Goal: Find specific page/section

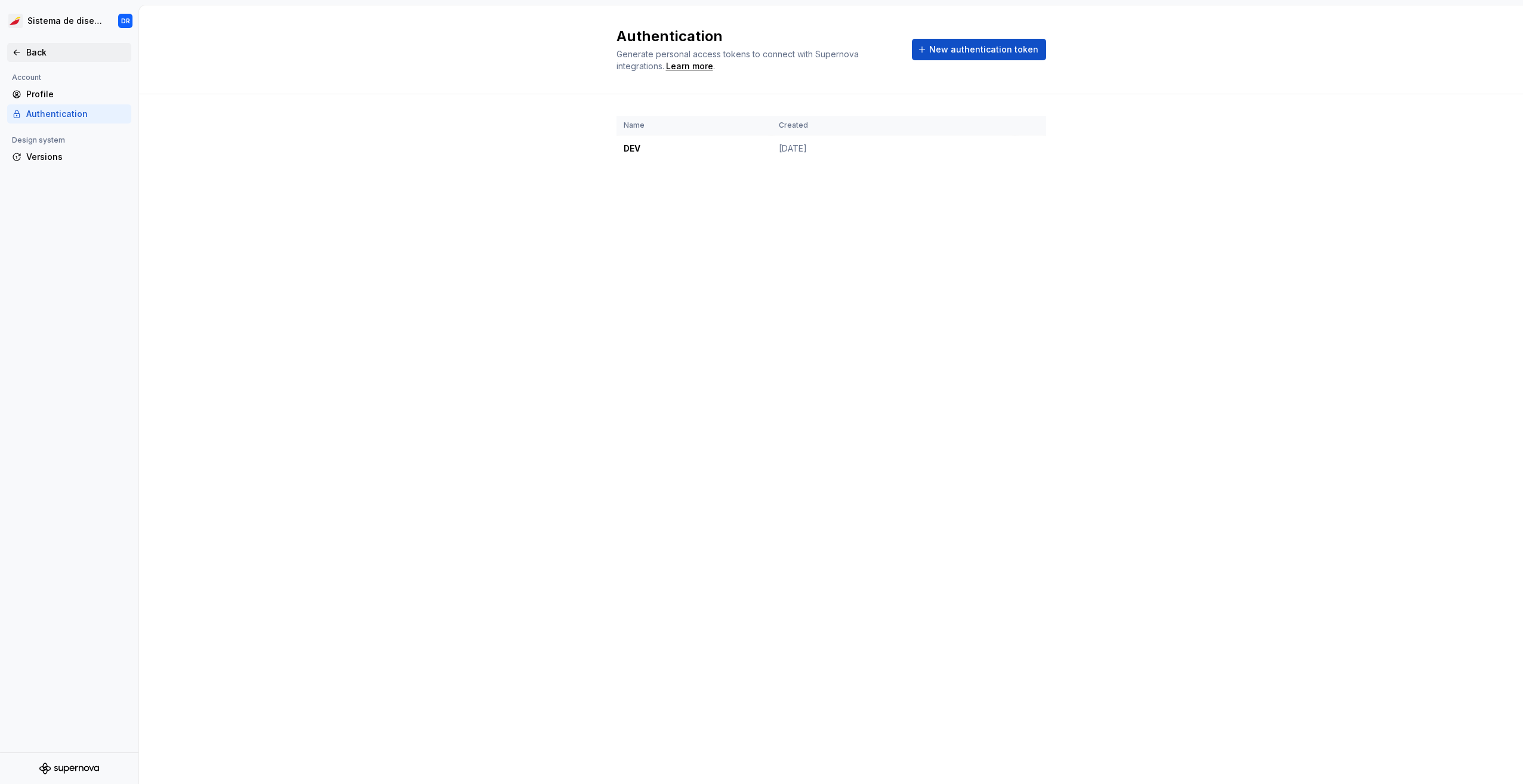
click at [28, 56] on div "Back" at bounding box center [77, 53] width 100 height 12
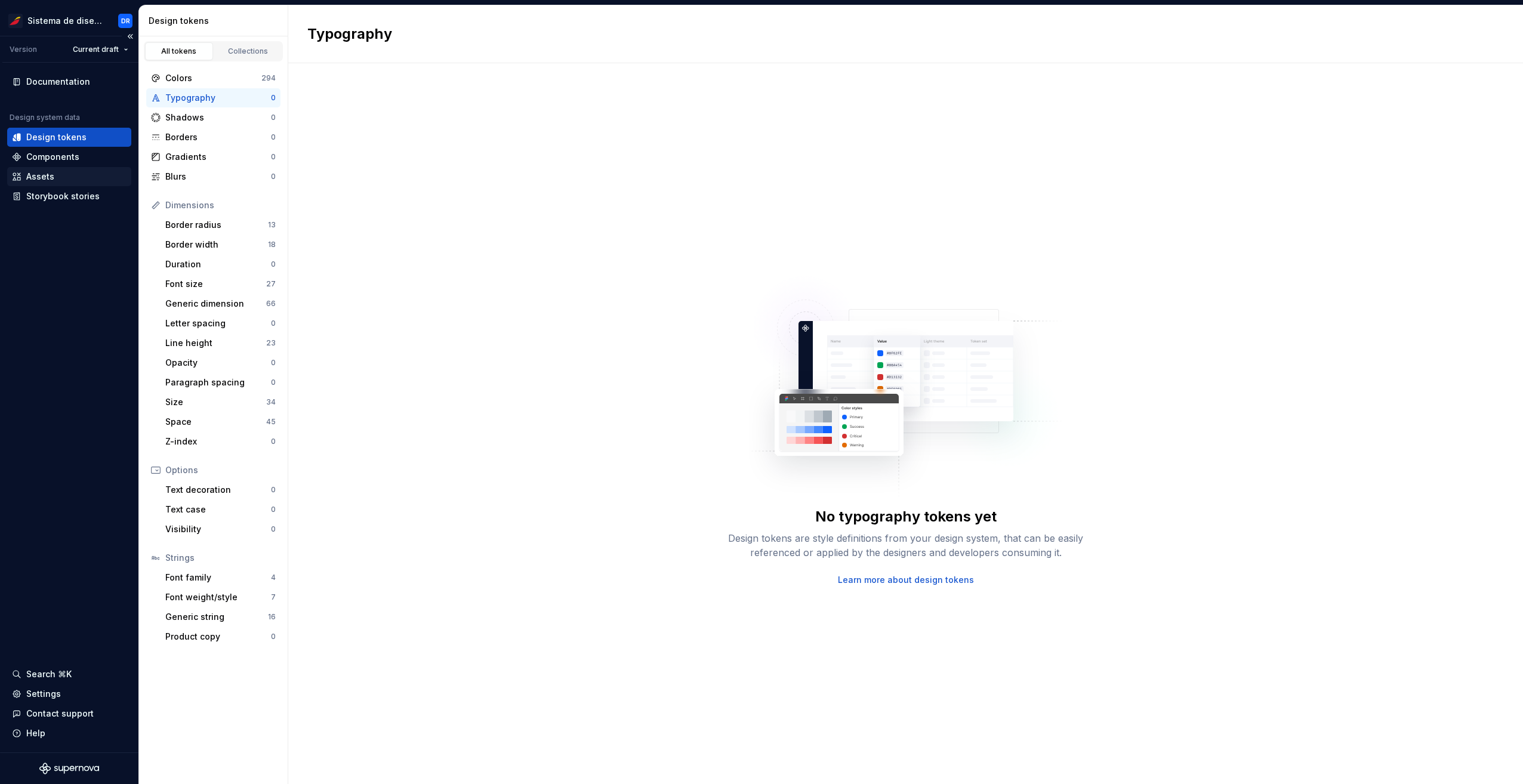
click at [47, 176] on div "Assets" at bounding box center [40, 176] width 28 height 12
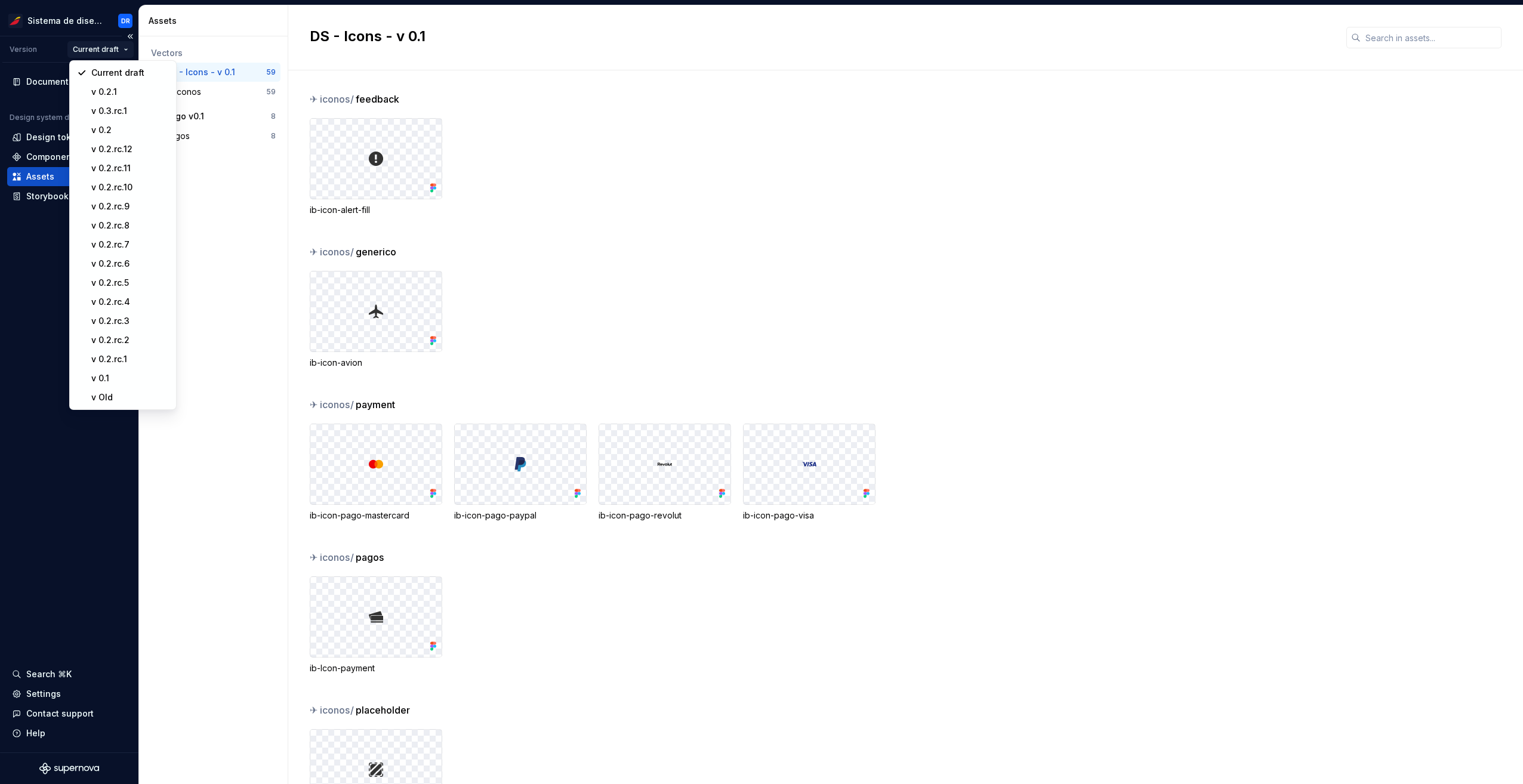
click at [103, 52] on html "Sistema de diseño Iberia DR Version Current draft Documentation Design system d…" at bounding box center [762, 392] width 1523 height 784
click at [132, 108] on div "v 0.3.rc.1" at bounding box center [130, 111] width 78 height 12
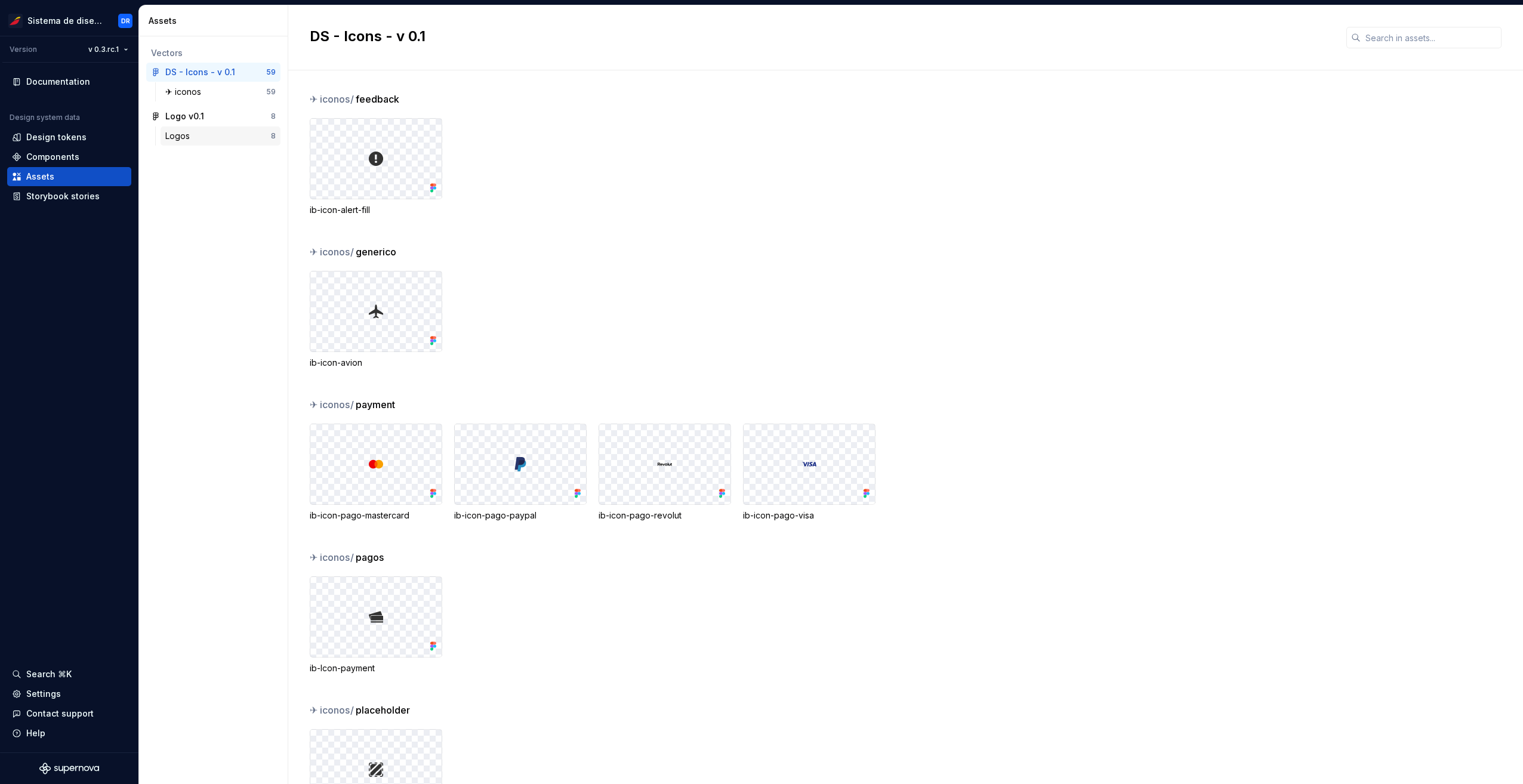
click at [223, 137] on div "Logos" at bounding box center [218, 136] width 106 height 12
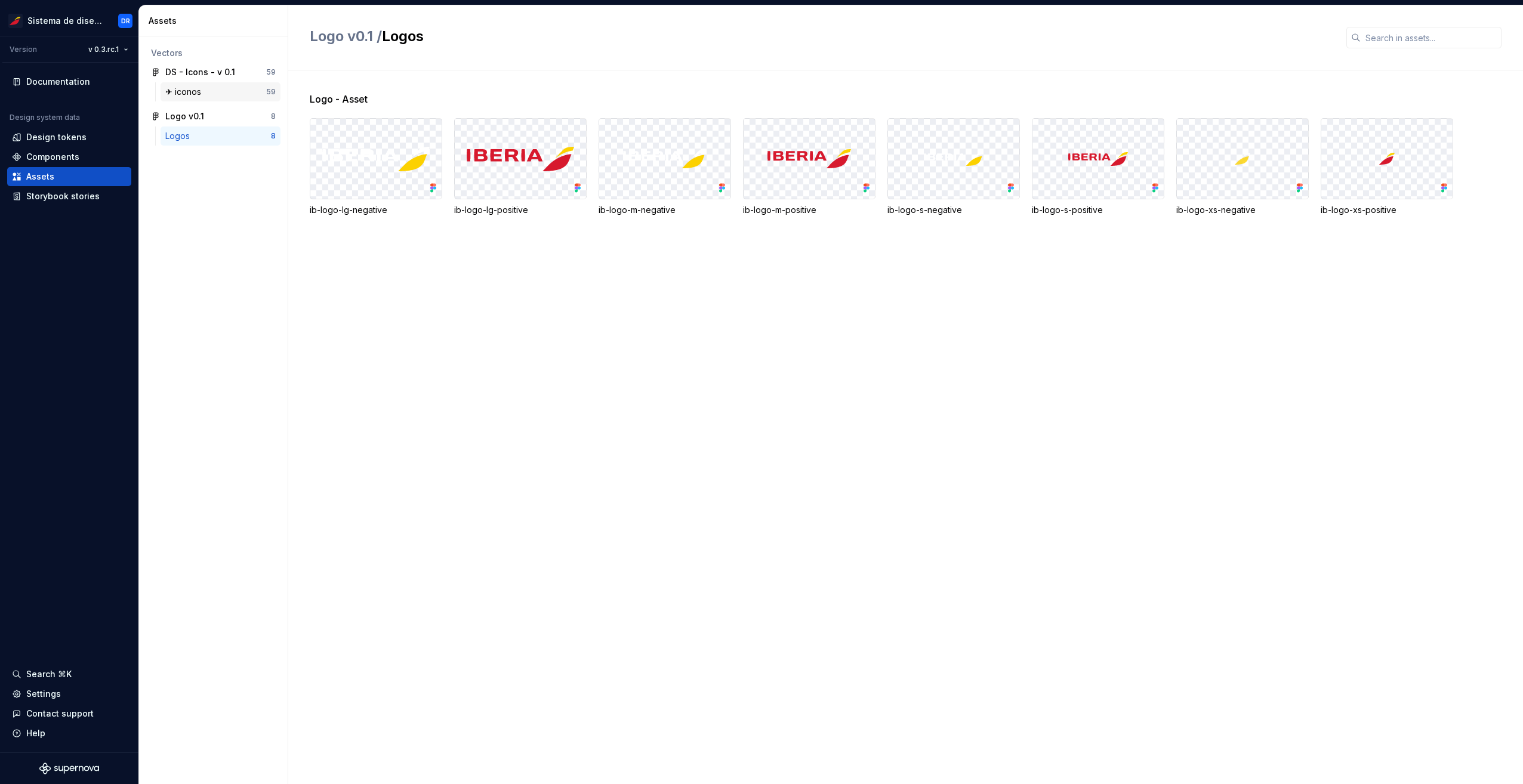
click at [203, 94] on div "✈︎ iconos" at bounding box center [185, 92] width 41 height 12
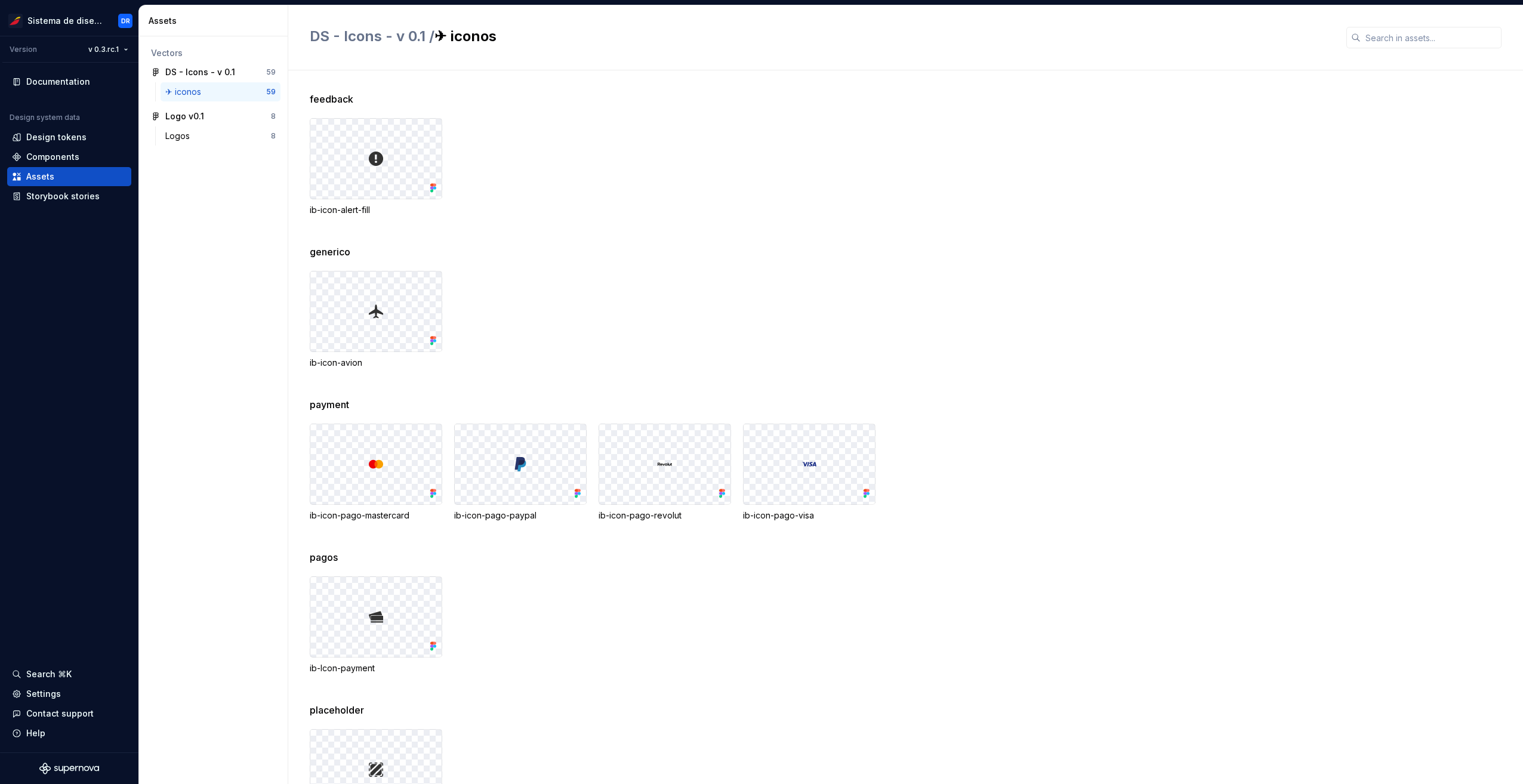
click at [383, 614] on div at bounding box center [376, 617] width 132 height 80
click at [364, 617] on div at bounding box center [376, 617] width 132 height 80
click at [424, 623] on div at bounding box center [376, 617] width 132 height 80
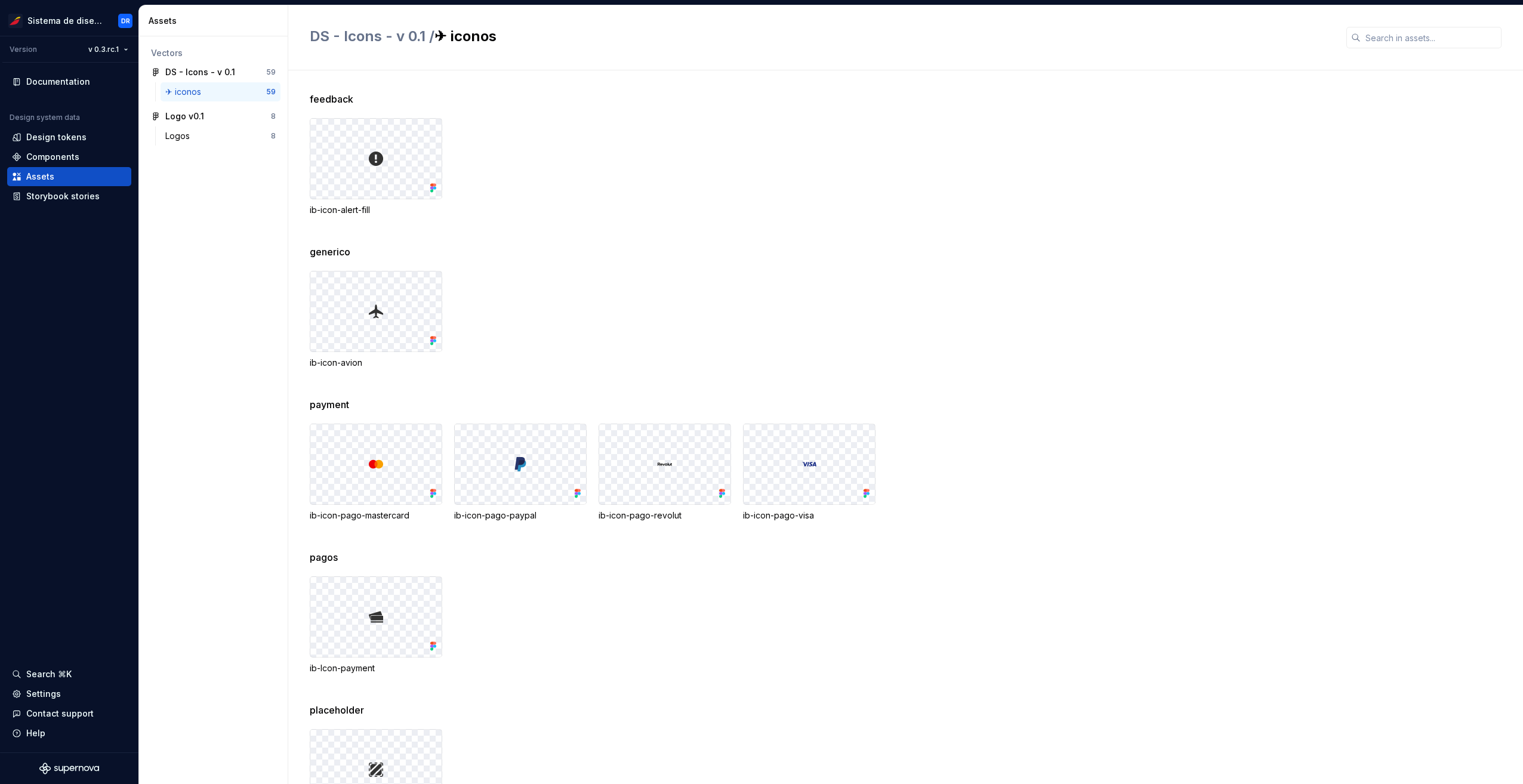
drag, startPoint x: 424, startPoint y: 623, endPoint x: 357, endPoint y: 664, distance: 78.5
click at [357, 664] on div "ib-Icon-payment" at bounding box center [376, 668] width 132 height 12
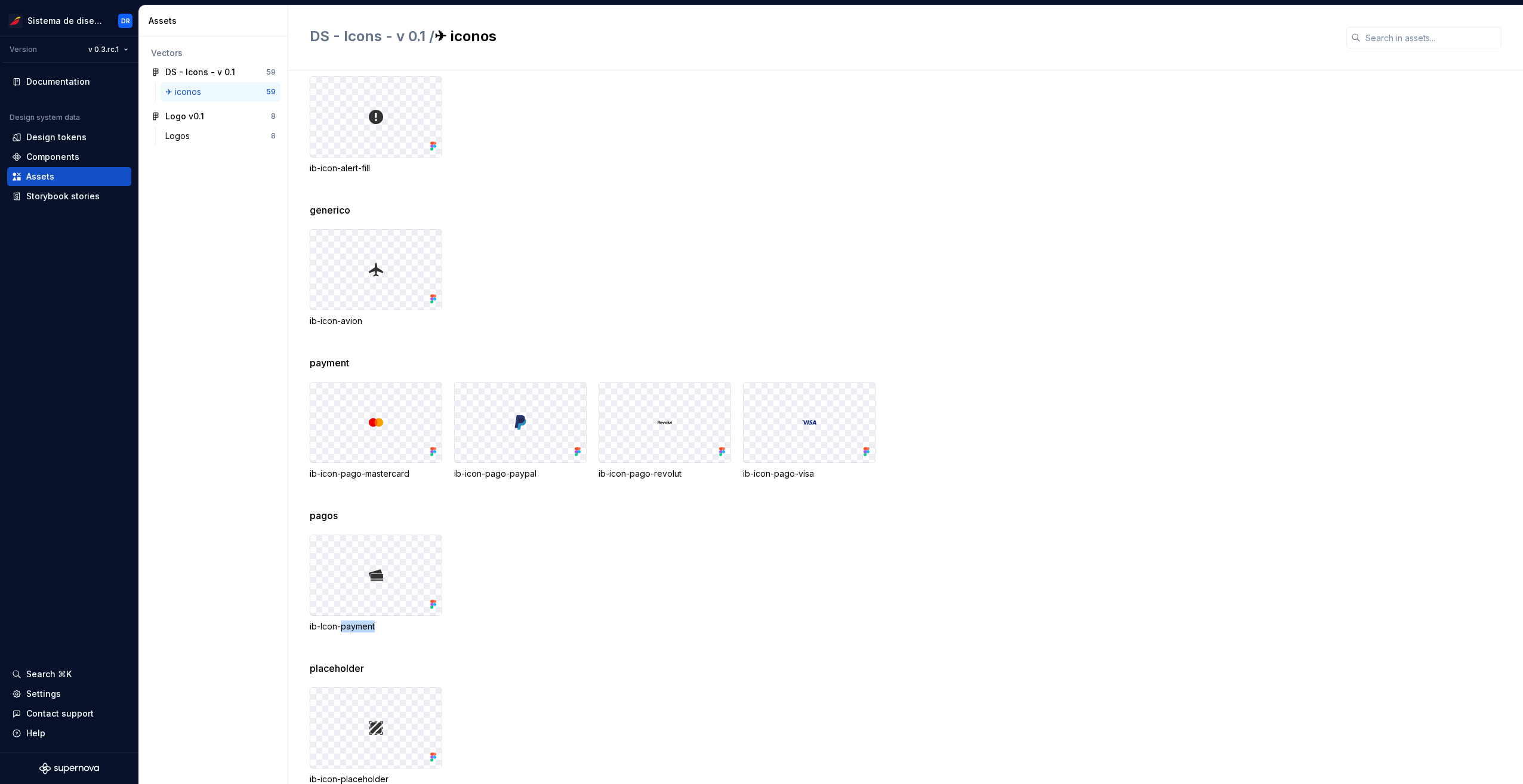
scroll to position [179, 0]
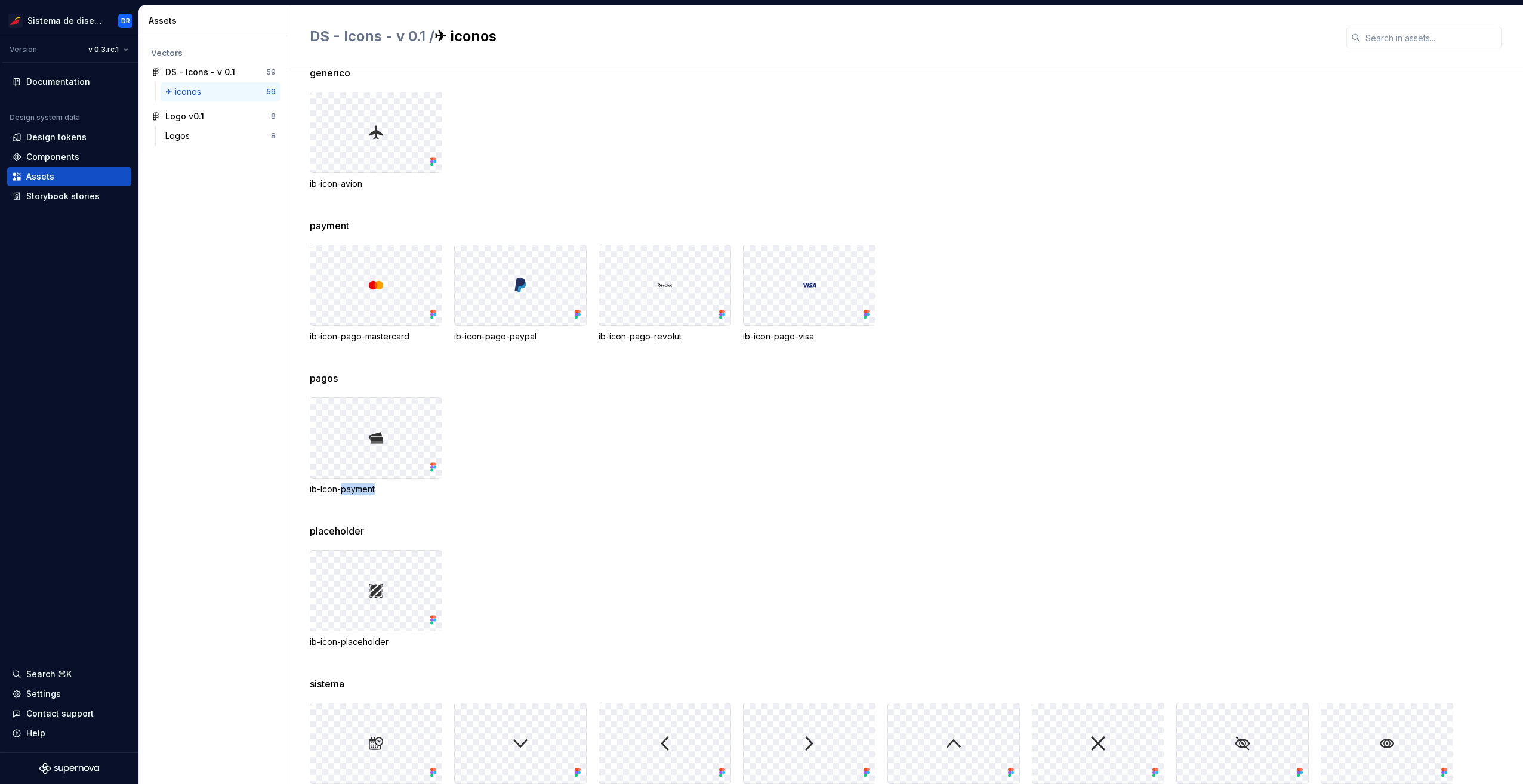
click at [494, 496] on div "pagos ib-Icon-payment" at bounding box center [916, 447] width 1213 height 152
click at [371, 440] on img at bounding box center [376, 438] width 14 height 14
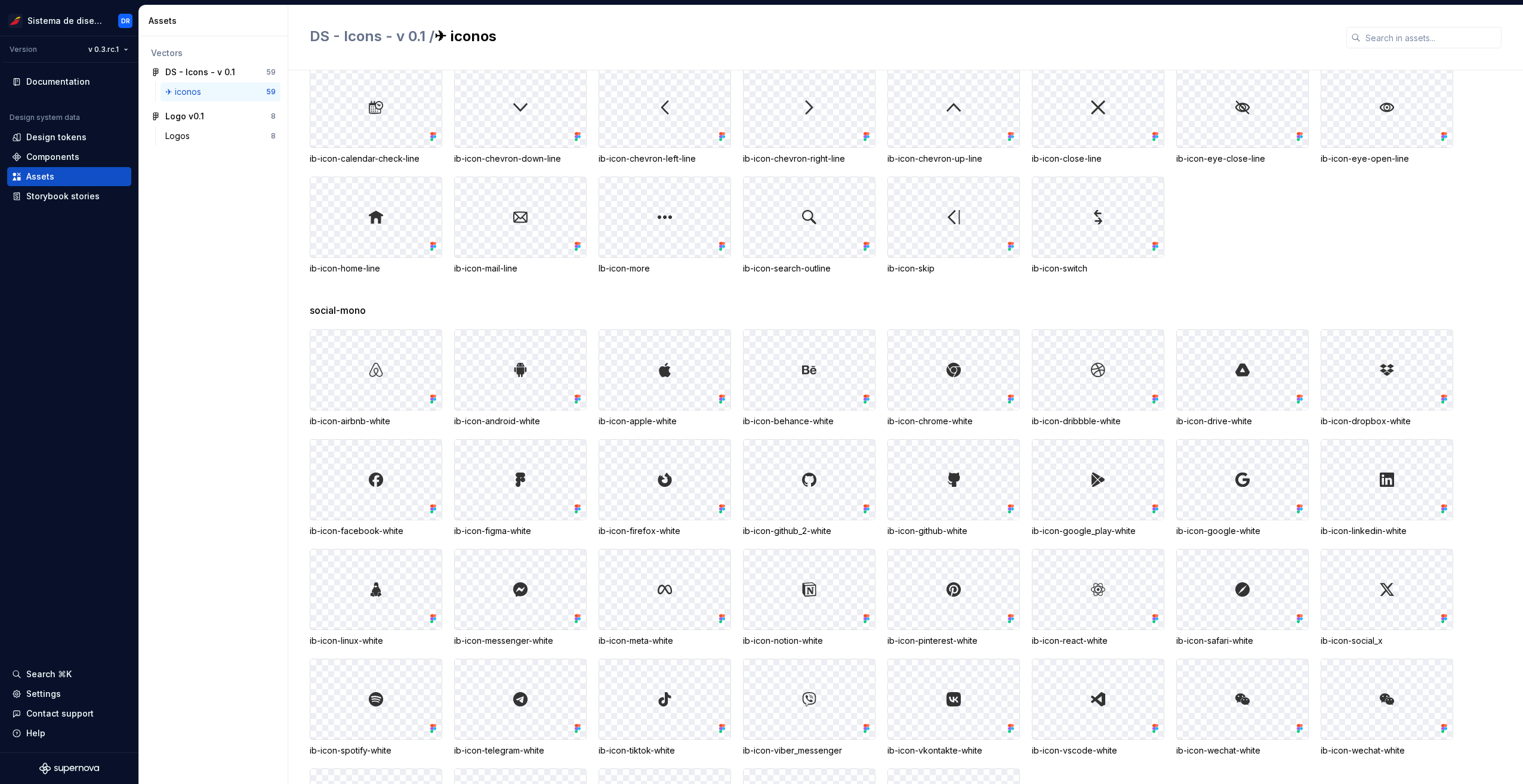
scroll to position [905, 0]
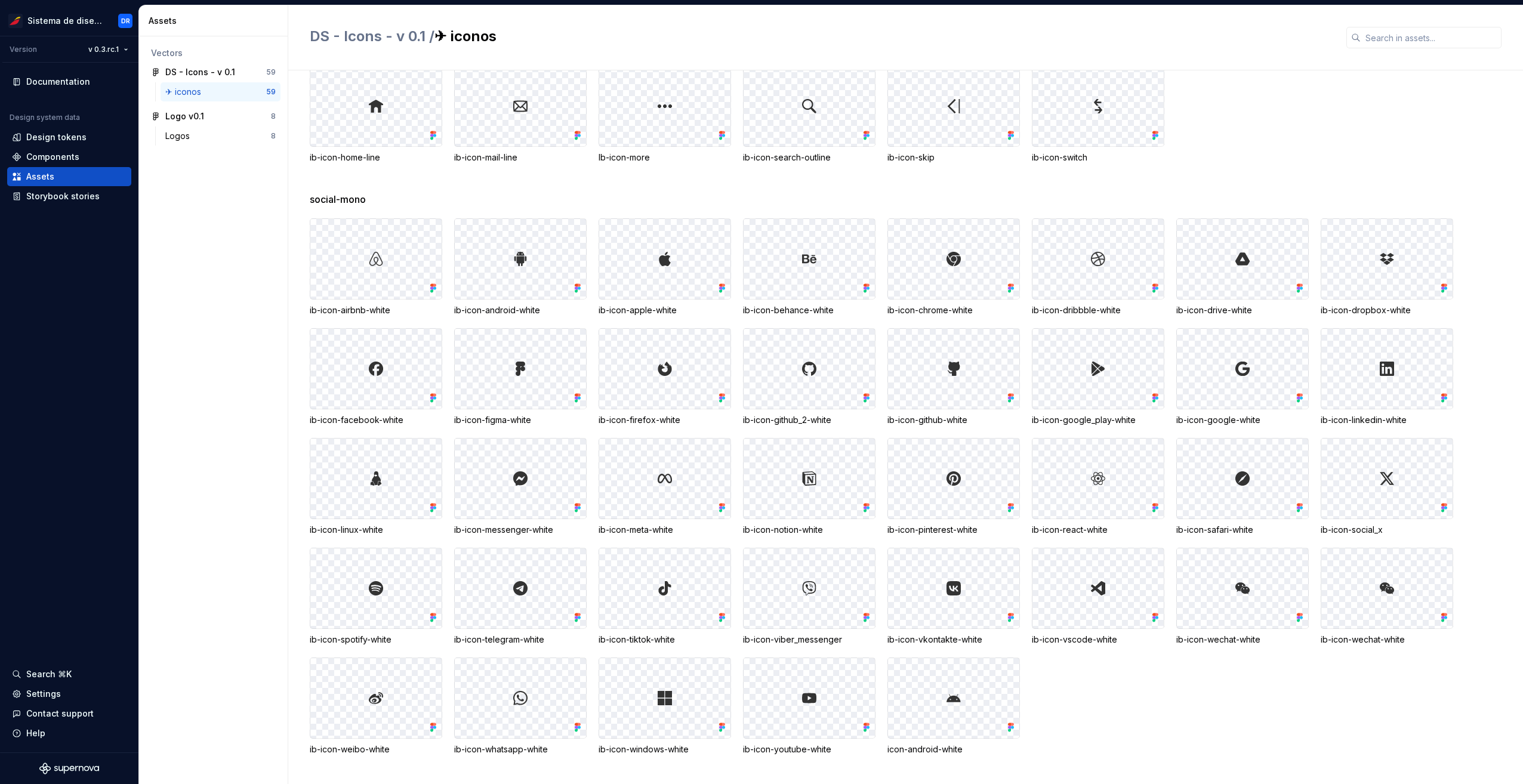
click at [1108, 588] on div at bounding box center [1098, 588] width 132 height 80
click at [243, 72] on div "DS - Icons - v 0.1" at bounding box center [209, 72] width 89 height 12
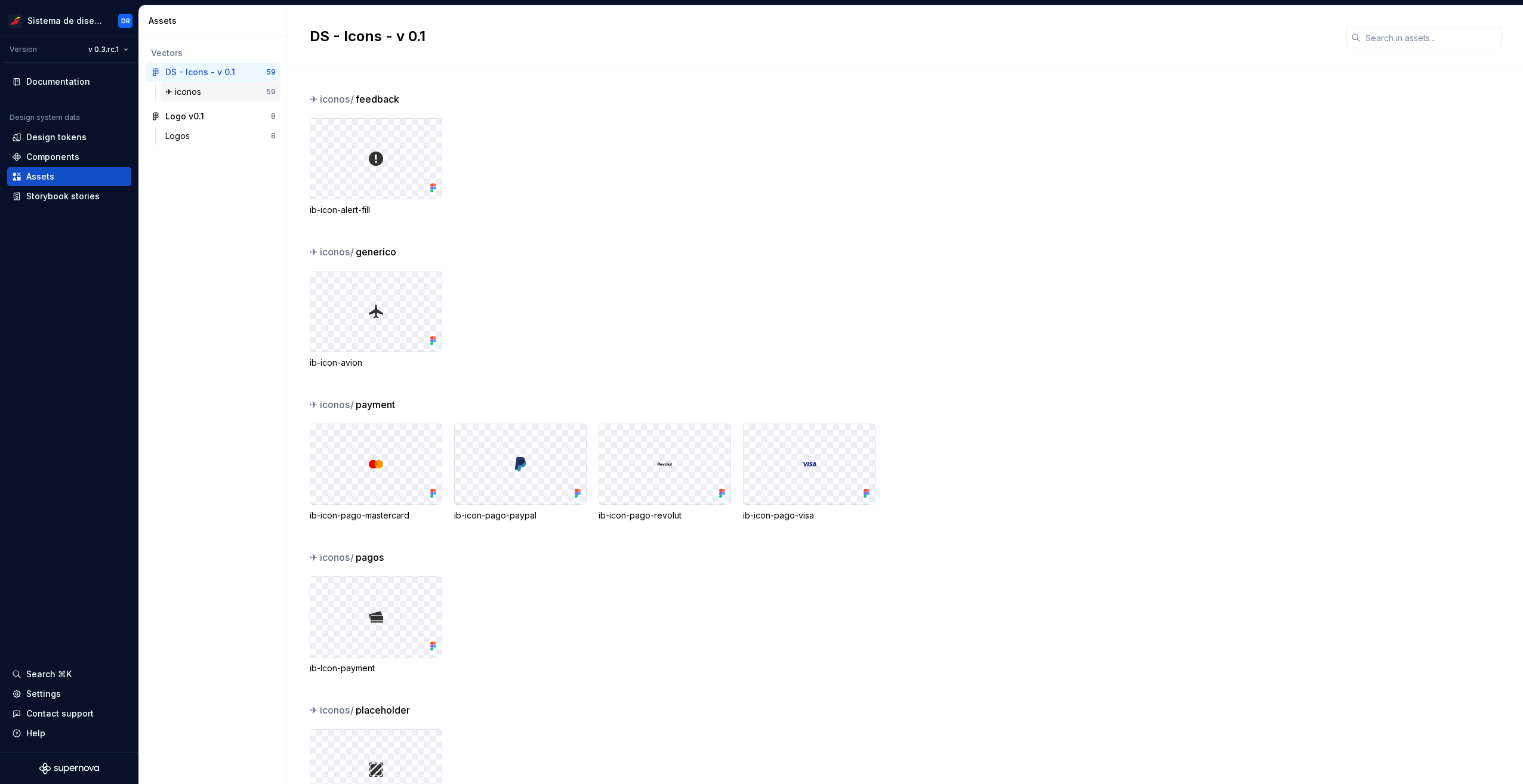
click at [236, 89] on div "✈︎ iconos" at bounding box center [215, 92] width 101 height 12
click at [668, 463] on img at bounding box center [665, 464] width 14 height 14
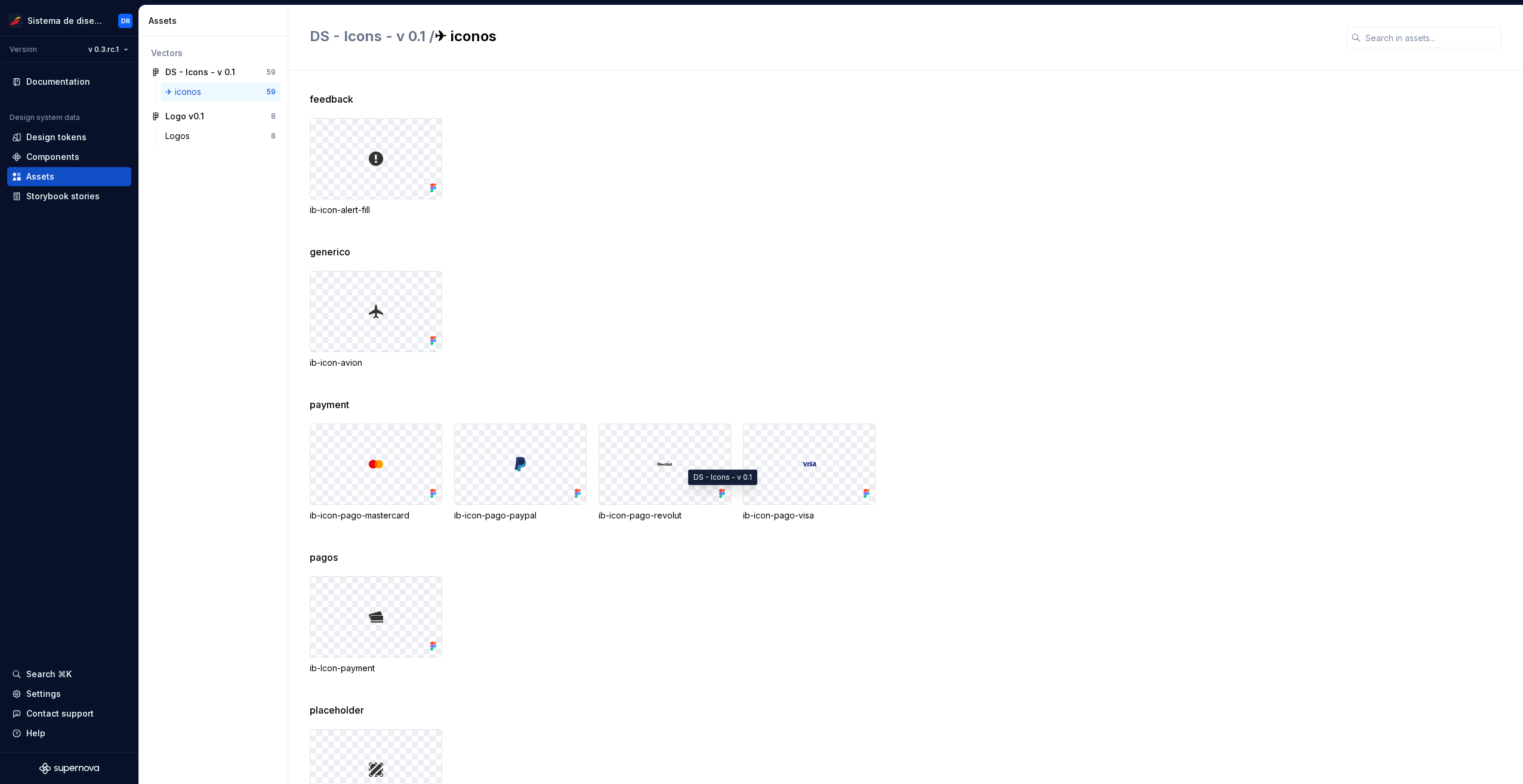
click at [721, 495] on icon at bounding box center [720, 496] width 3 height 3
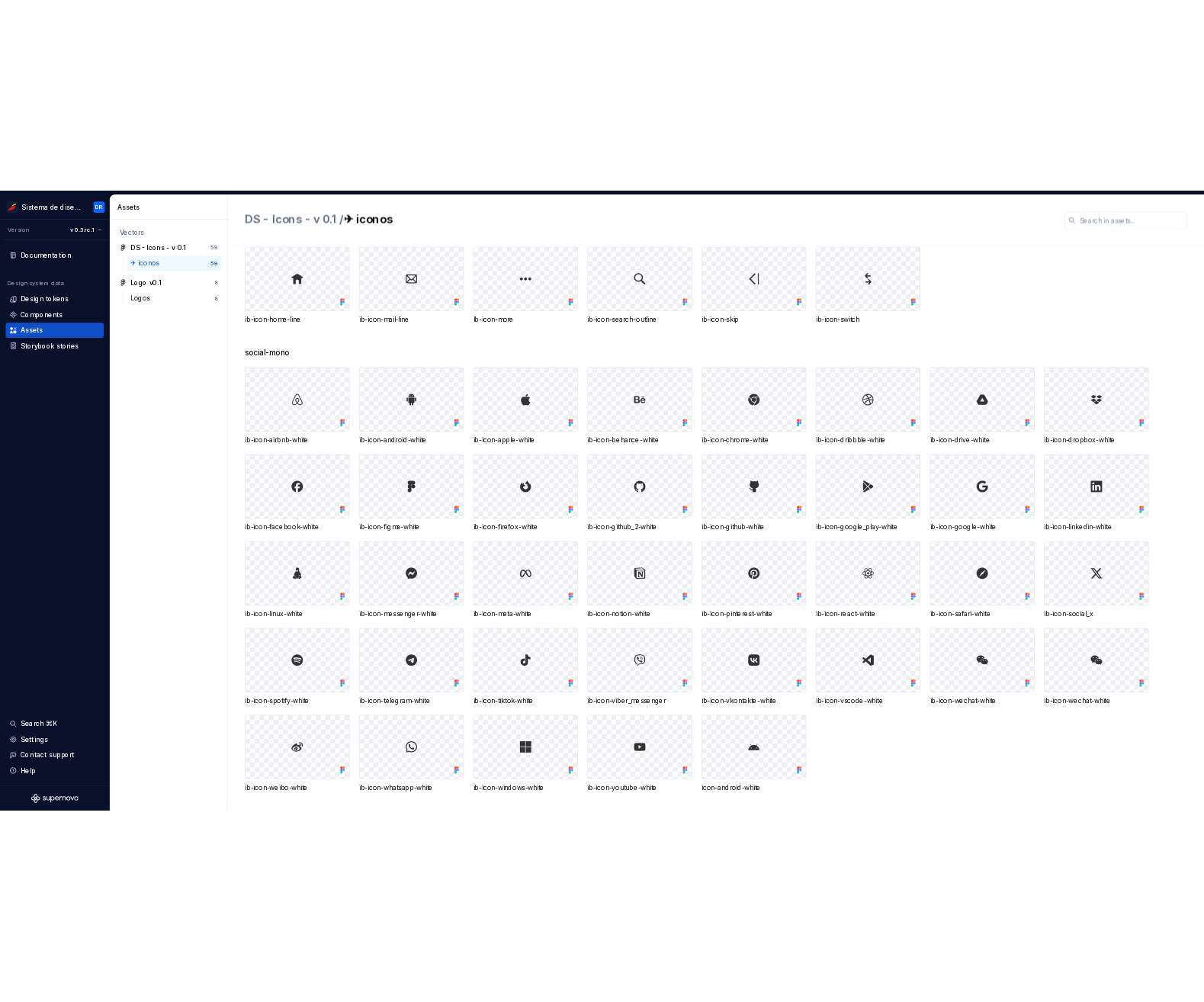
scroll to position [1156, 0]
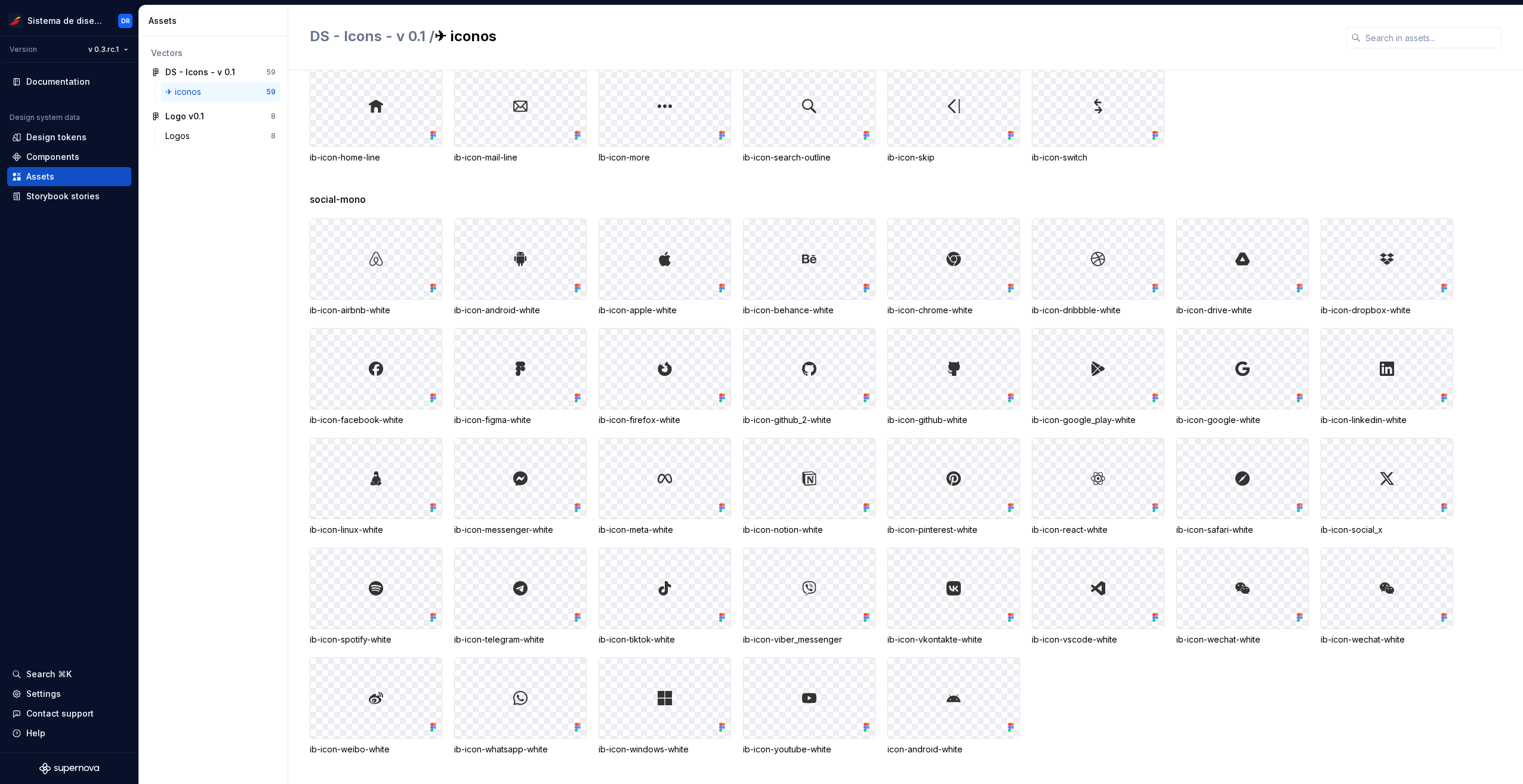
click at [945, 699] on div at bounding box center [954, 698] width 132 height 80
click at [1161, 696] on div "ib-icon-airbnb-white ib-icon-android-white ib-icon-apple-white ib-icon-behance-…" at bounding box center [916, 487] width 1213 height 537
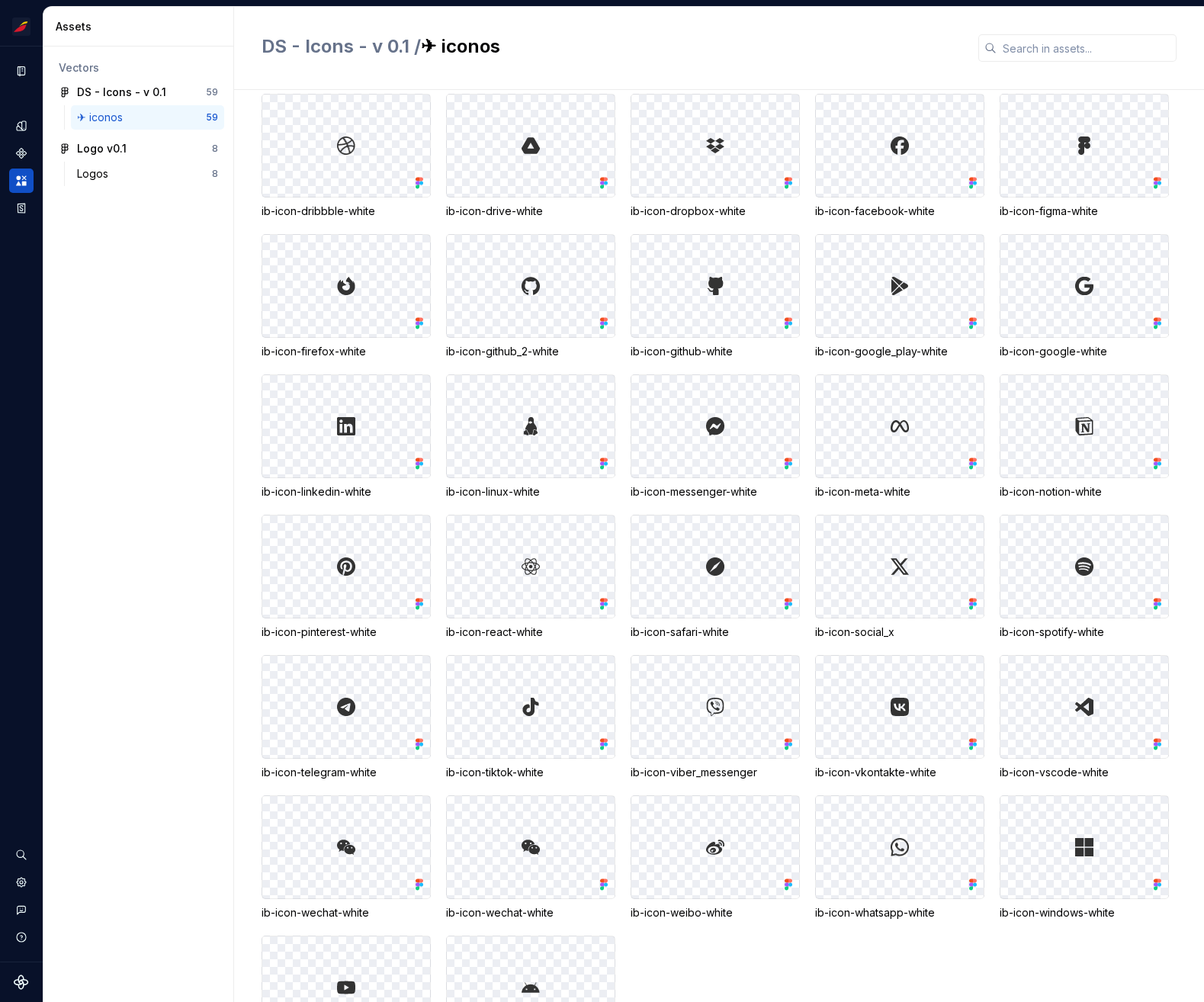
scroll to position [1717, 0]
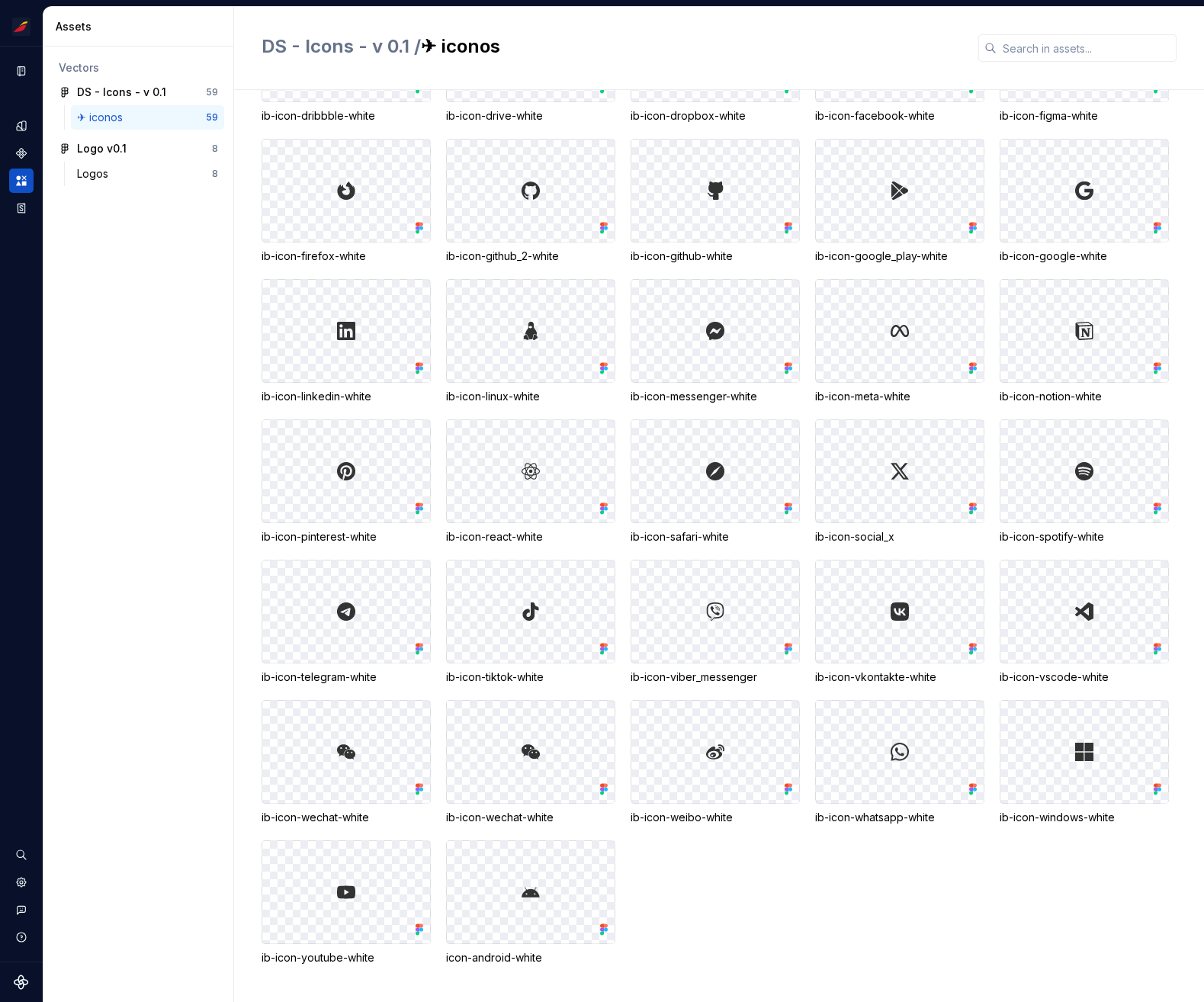
click at [1156, 916] on div "ib-icon-airbnb-white ib-icon-android-white ib-icon-apple-white ib-icon-behance-…" at bounding box center [732, 411] width 943 height 1107
